Goal: Transaction & Acquisition: Purchase product/service

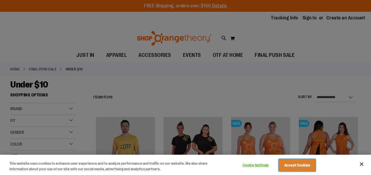
click at [293, 165] on button "Accept Cookies" at bounding box center [296, 165] width 37 height 12
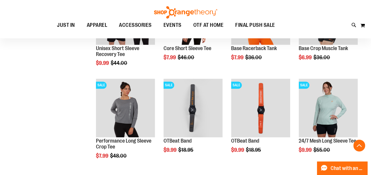
scroll to position [248, 0]
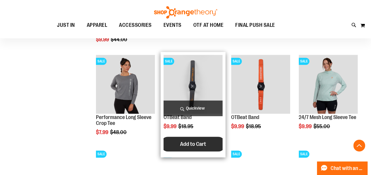
click at [190, 141] on span "Add to Cart" at bounding box center [193, 144] width 26 height 6
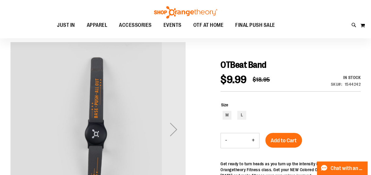
scroll to position [63, 0]
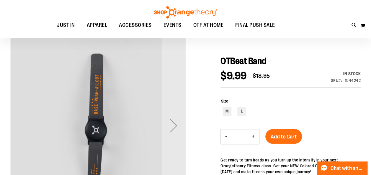
click at [253, 135] on button "+" at bounding box center [253, 137] width 12 height 15
type input "*"
click at [276, 136] on span "Add to Cart" at bounding box center [284, 137] width 26 height 6
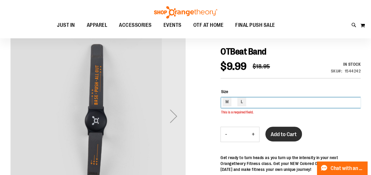
scroll to position [74, 0]
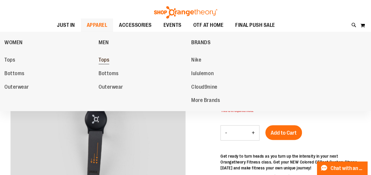
click at [104, 61] on span "Tops" at bounding box center [104, 60] width 11 height 7
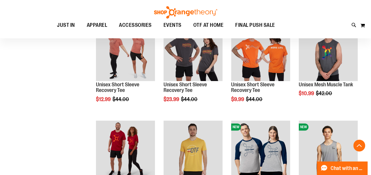
scroll to position [201, 0]
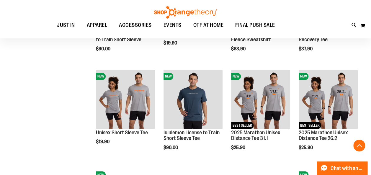
scroll to position [457, 0]
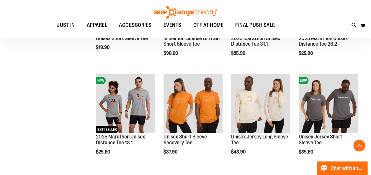
scroll to position [547, 0]
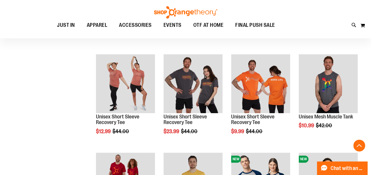
scroll to position [175, 0]
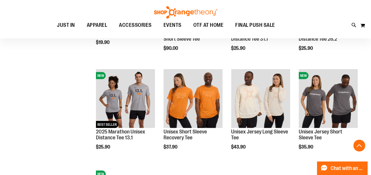
scroll to position [547, 0]
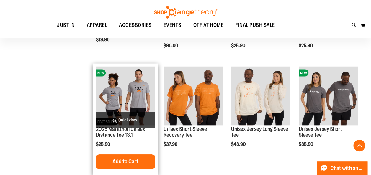
click at [118, 96] on img "product" at bounding box center [125, 95] width 59 height 59
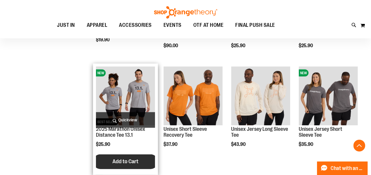
click at [118, 162] on span "Add to Cart" at bounding box center [125, 161] width 26 height 6
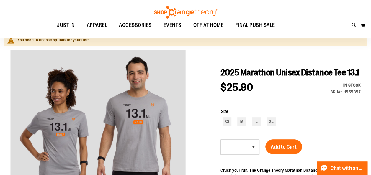
scroll to position [78, 0]
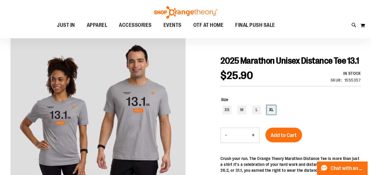
click at [270, 108] on div "XL" at bounding box center [271, 110] width 9 height 9
type input "***"
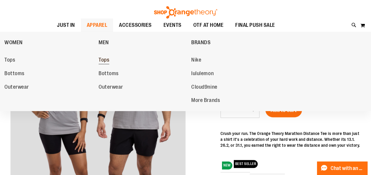
click at [103, 60] on span "Tops" at bounding box center [104, 60] width 11 height 7
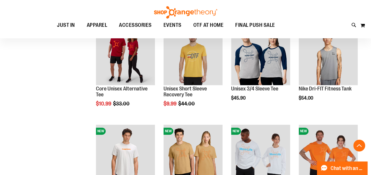
scroll to position [338, 0]
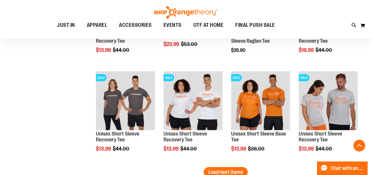
scroll to position [866, 0]
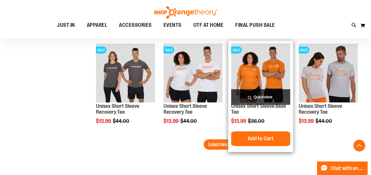
click at [271, 72] on img "product" at bounding box center [260, 73] width 59 height 59
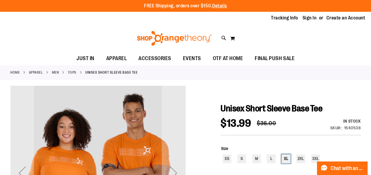
click at [285, 159] on div "XL" at bounding box center [285, 159] width 9 height 9
type input "***"
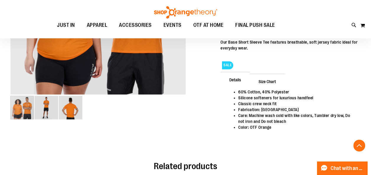
scroll to position [189, 0]
